Goal: Transaction & Acquisition: Subscribe to service/newsletter

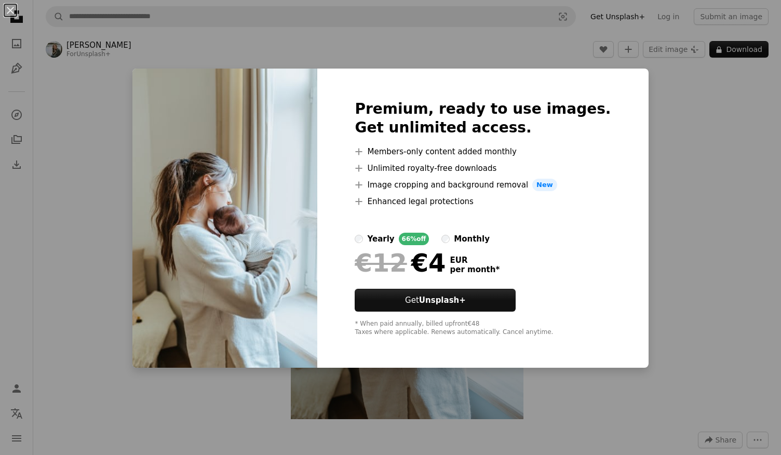
click at [463, 240] on label "monthly" at bounding box center [466, 239] width 48 height 12
click at [379, 249] on div "€13" at bounding box center [381, 262] width 52 height 27
click at [739, 208] on div "An X shape Premium, ready to use images. Get unlimited access. A plus sign Memb…" at bounding box center [390, 227] width 781 height 455
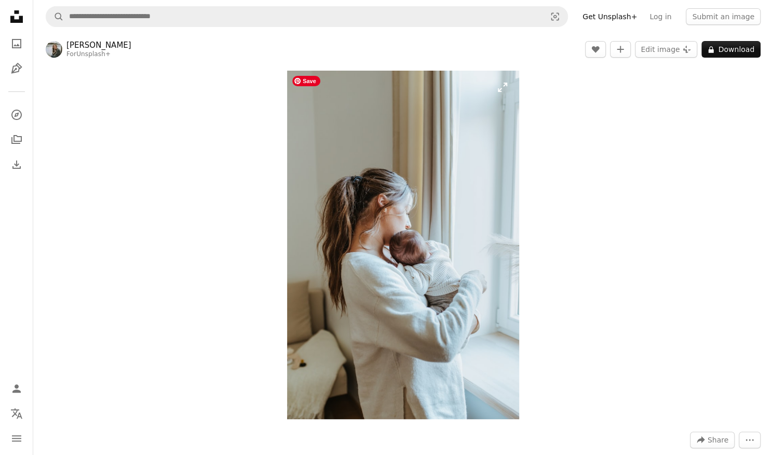
drag, startPoint x: 418, startPoint y: 257, endPoint x: 423, endPoint y: 220, distance: 37.2
click at [423, 220] on img "Zoom in on this image" at bounding box center [403, 245] width 232 height 349
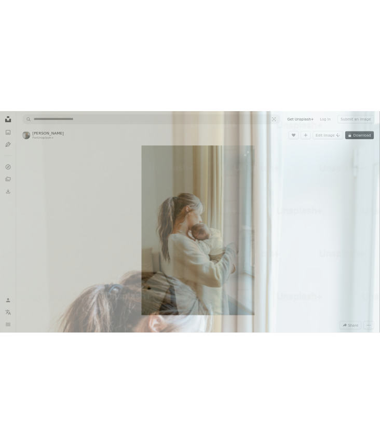
scroll to position [347, 0]
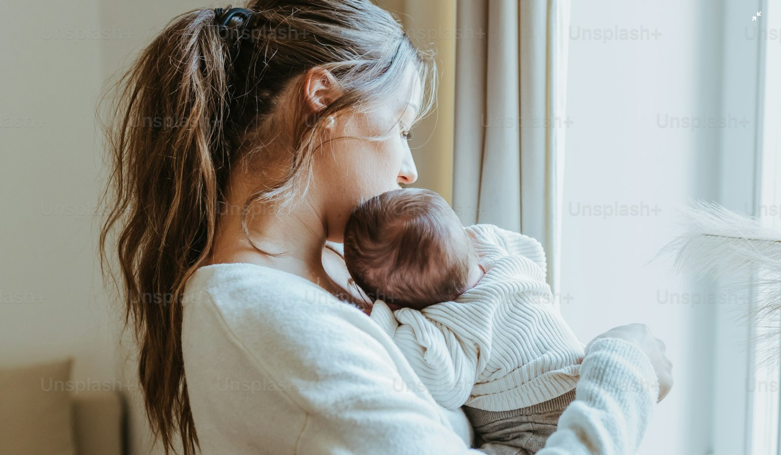
click at [423, 220] on img "Zoom out on this image" at bounding box center [390, 239] width 782 height 1173
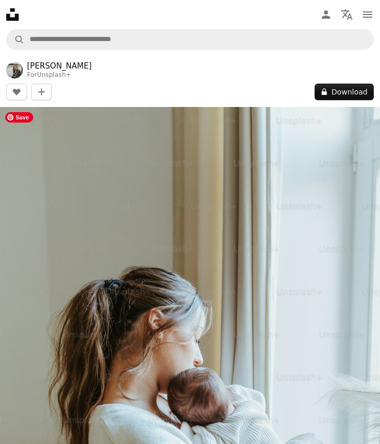
click at [337, 221] on img at bounding box center [190, 392] width 380 height 570
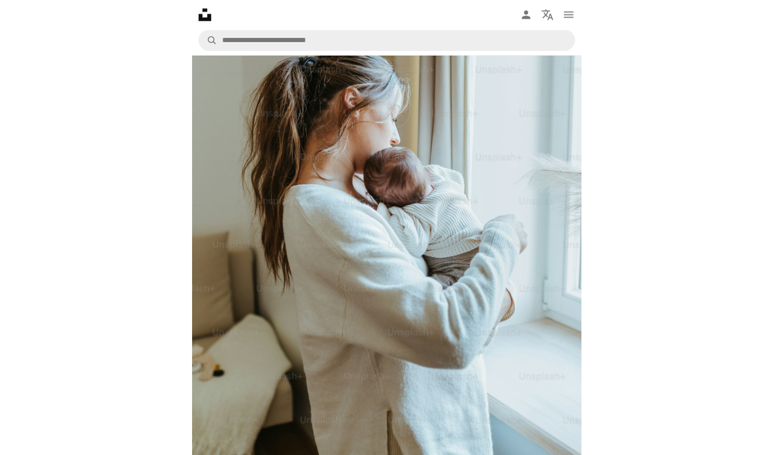
scroll to position [208, 0]
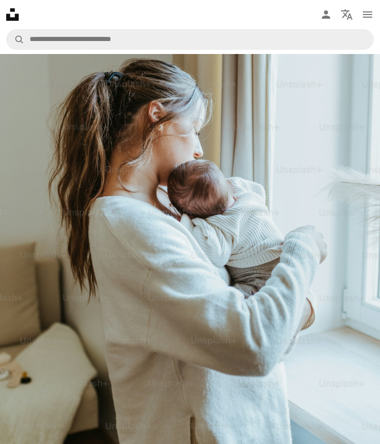
click at [261, 208] on img at bounding box center [190, 184] width 380 height 570
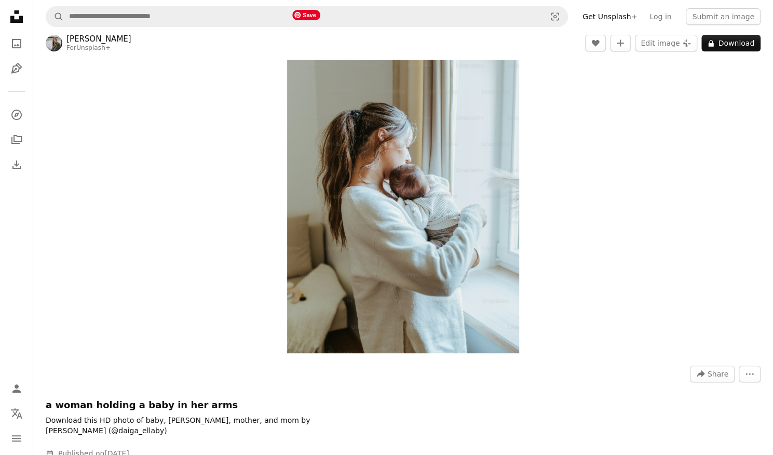
scroll to position [0, 0]
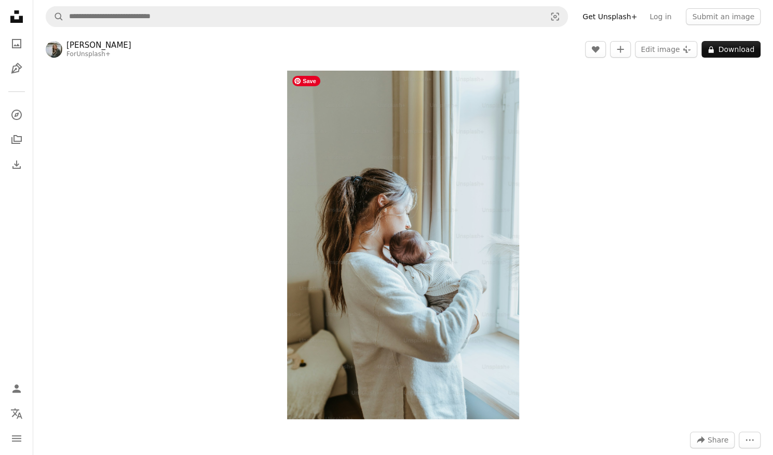
click at [586, 113] on div "Zoom in" at bounding box center [403, 244] width 740 height 359
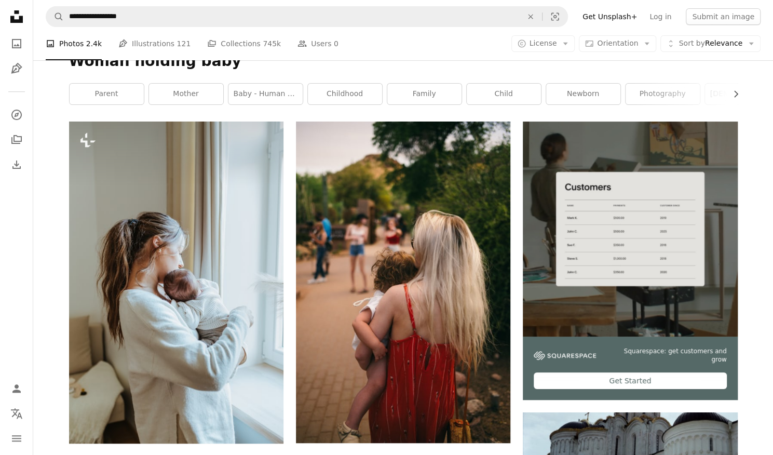
scroll to position [52, 0]
